Goal: Information Seeking & Learning: Learn about a topic

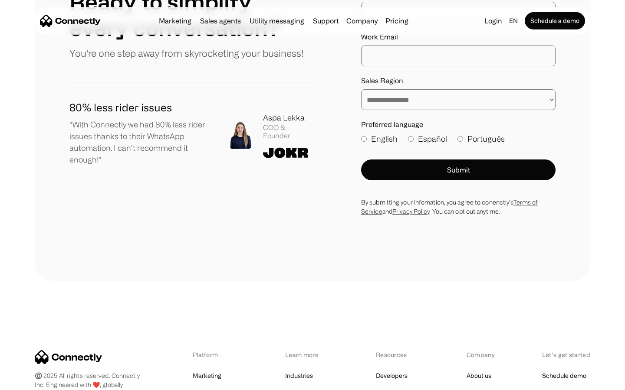
scroll to position [4767, 0]
